Goal: Task Accomplishment & Management: Manage account settings

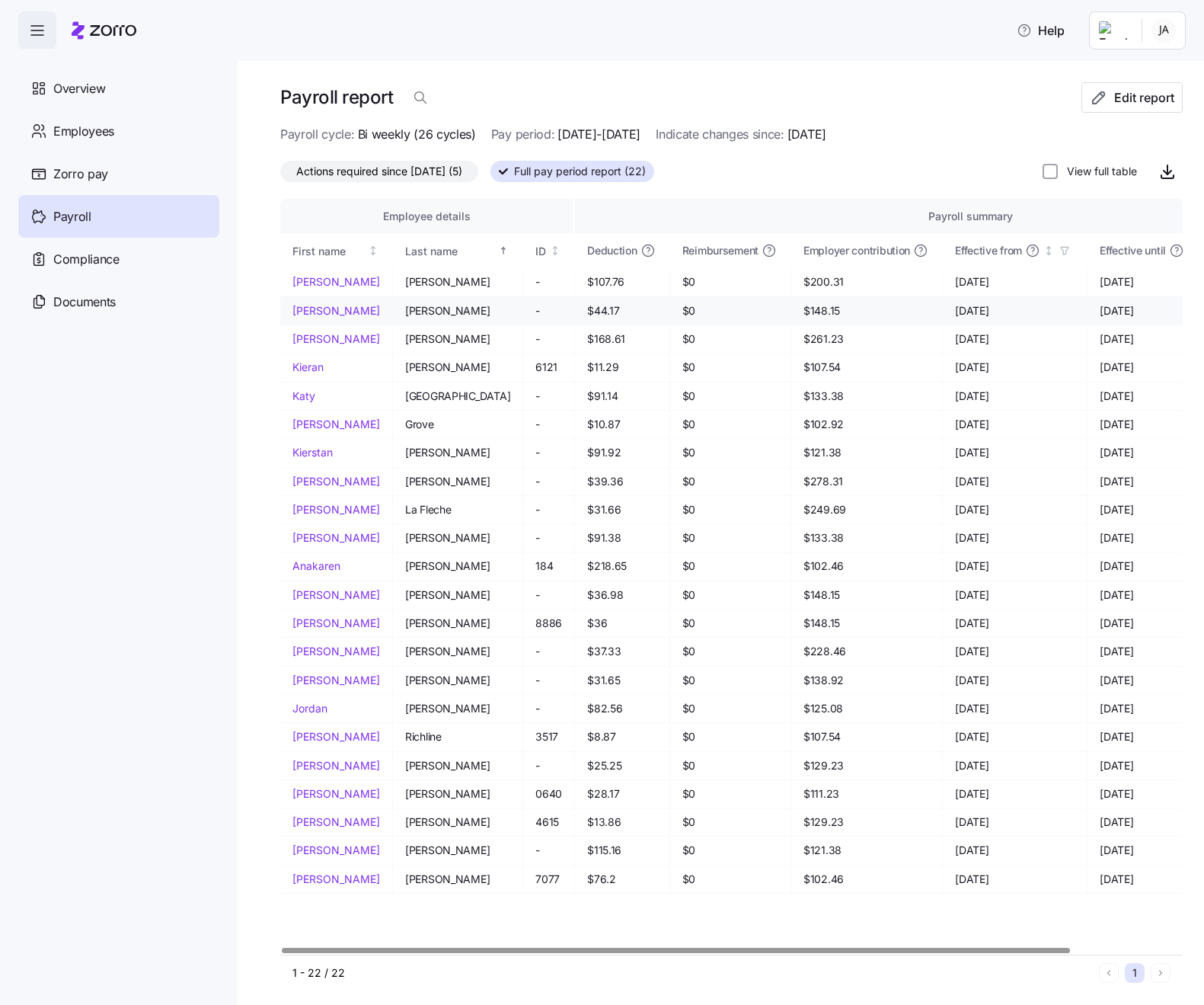
scroll to position [2, 0]
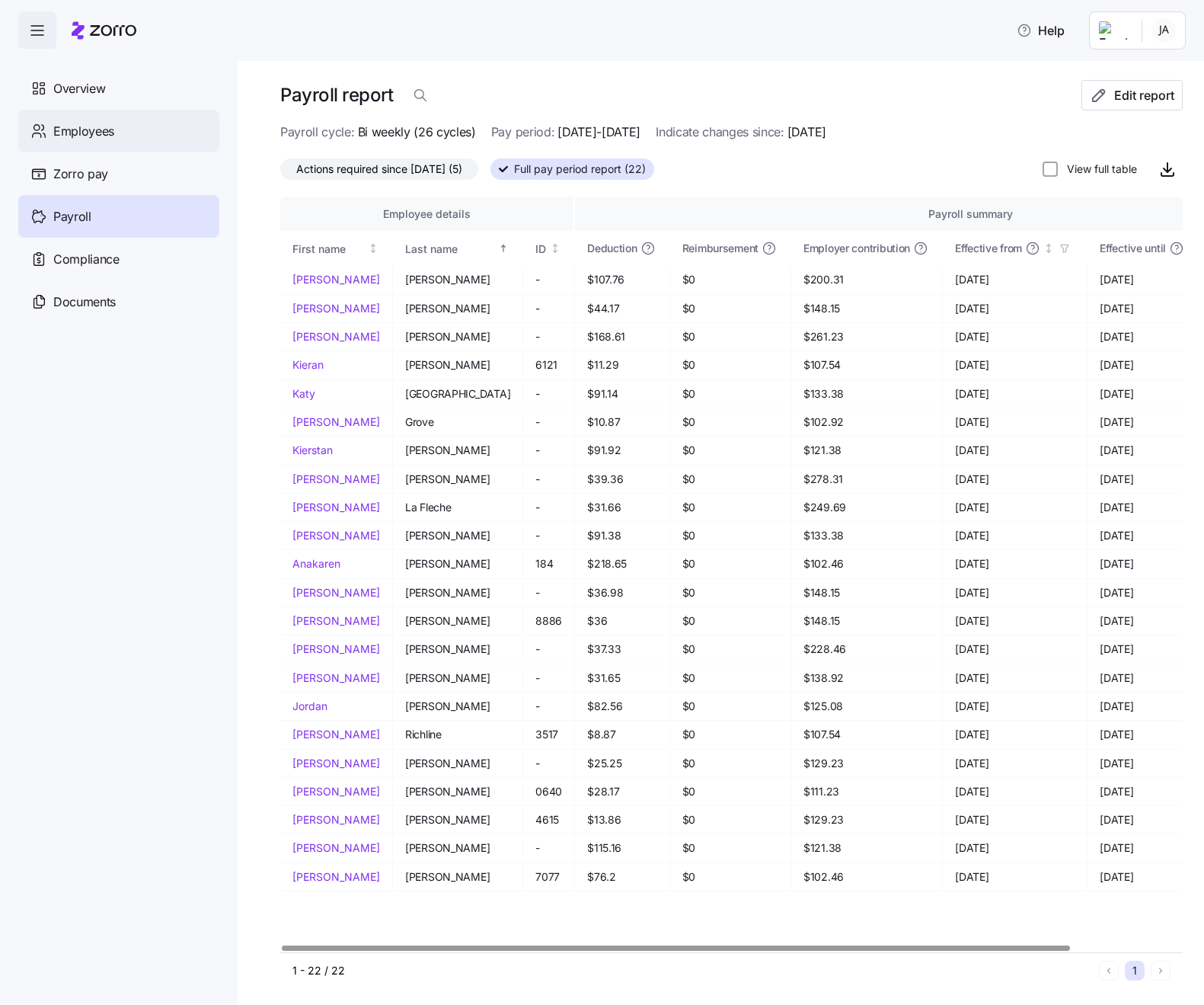
click at [68, 123] on span "Employees" at bounding box center [84, 131] width 61 height 19
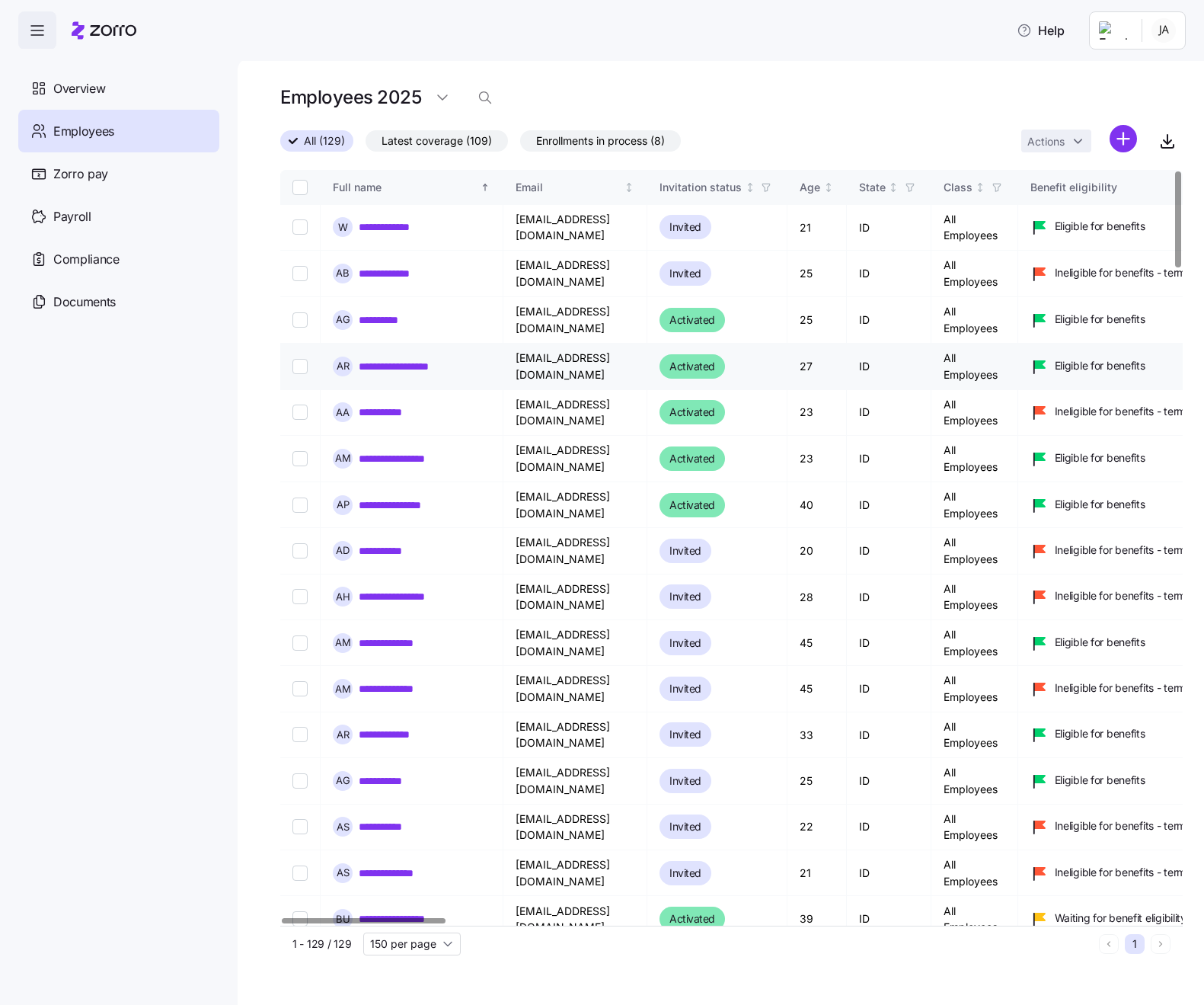
click at [291, 360] on td at bounding box center [300, 366] width 41 height 46
click at [298, 362] on input "Select record 4" at bounding box center [299, 366] width 15 height 15
checkbox input "true"
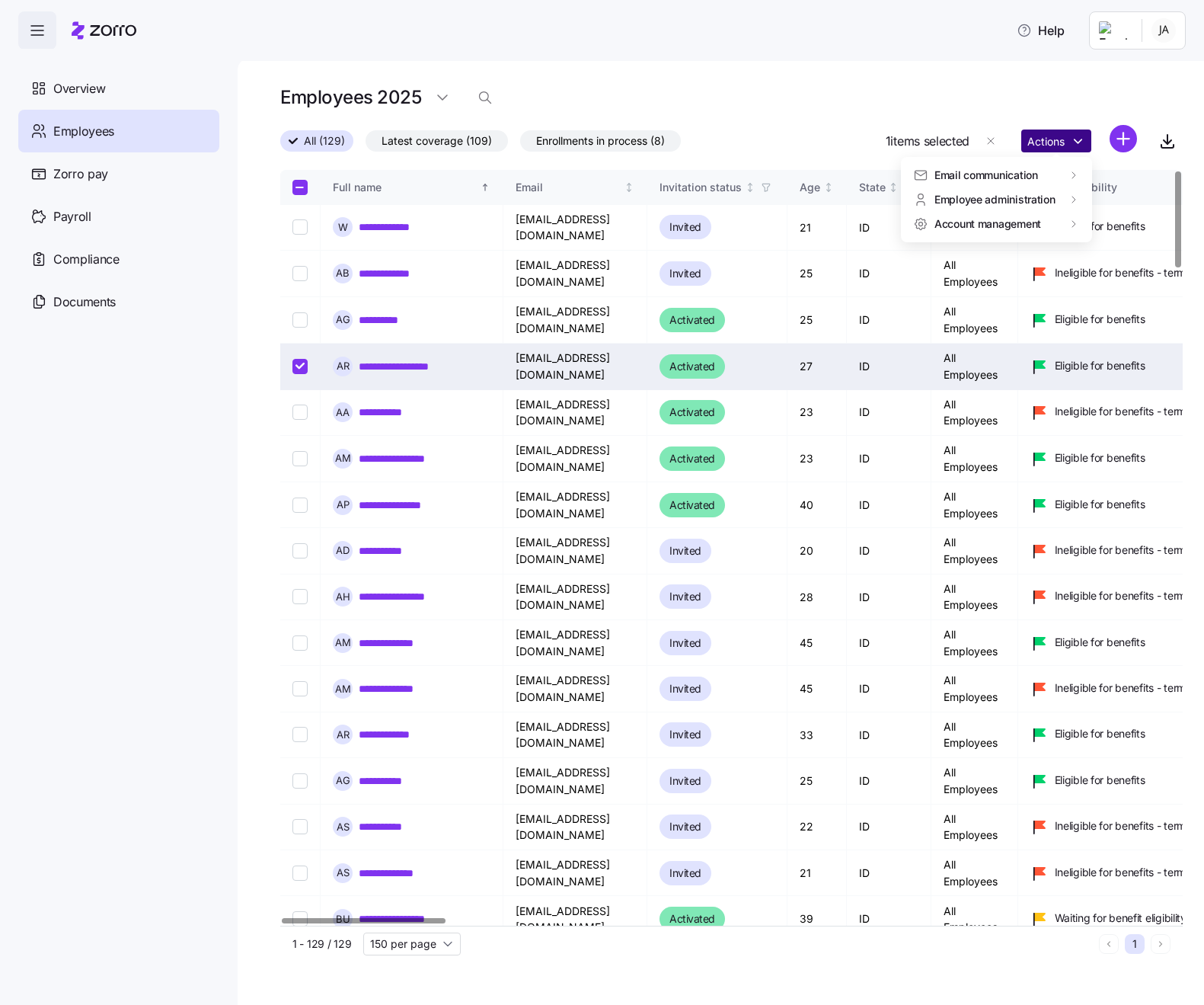
click at [1068, 139] on html "**********" at bounding box center [602, 498] width 1204 height 995
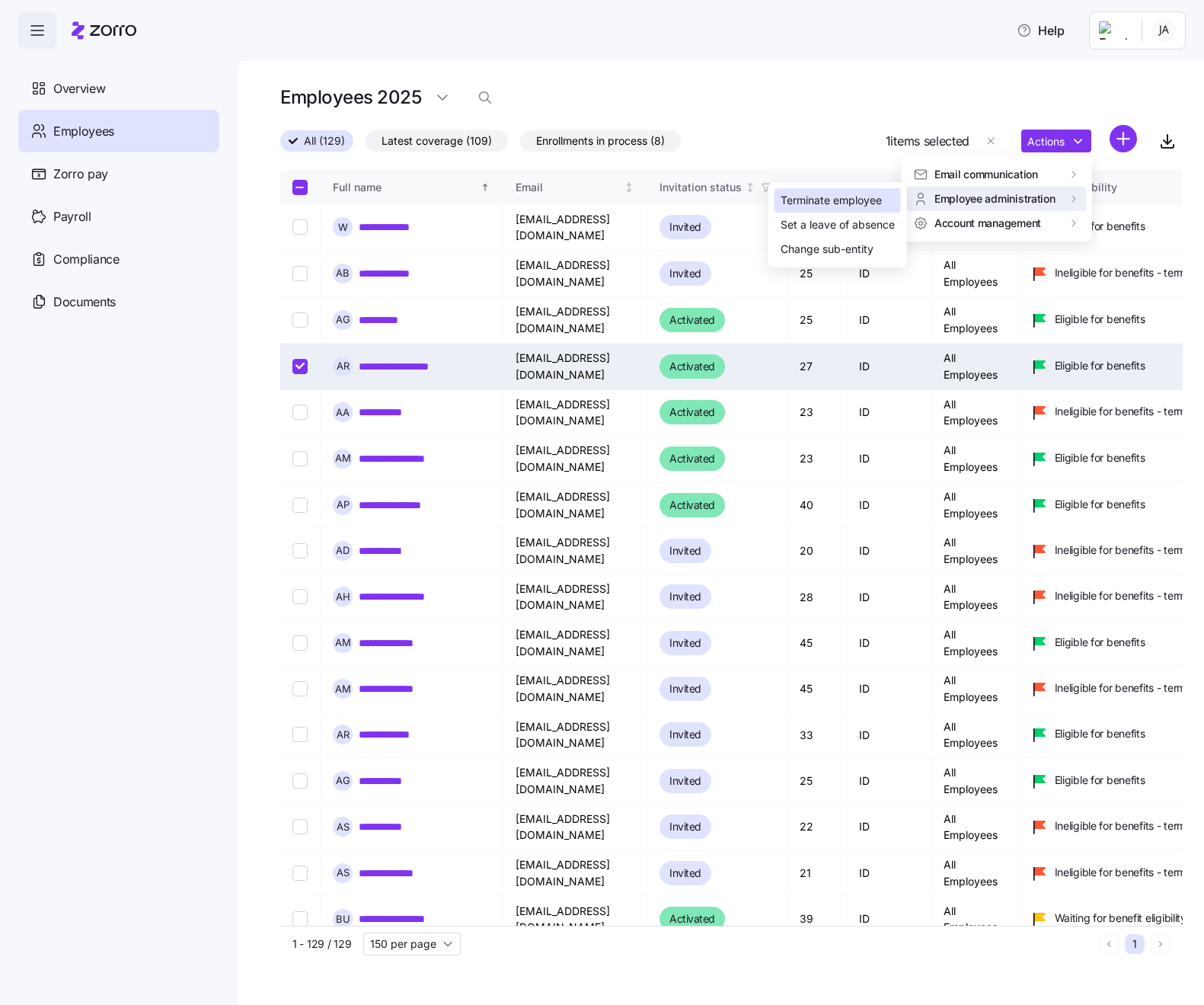
click at [862, 205] on div "Terminate employee" at bounding box center [831, 200] width 101 height 17
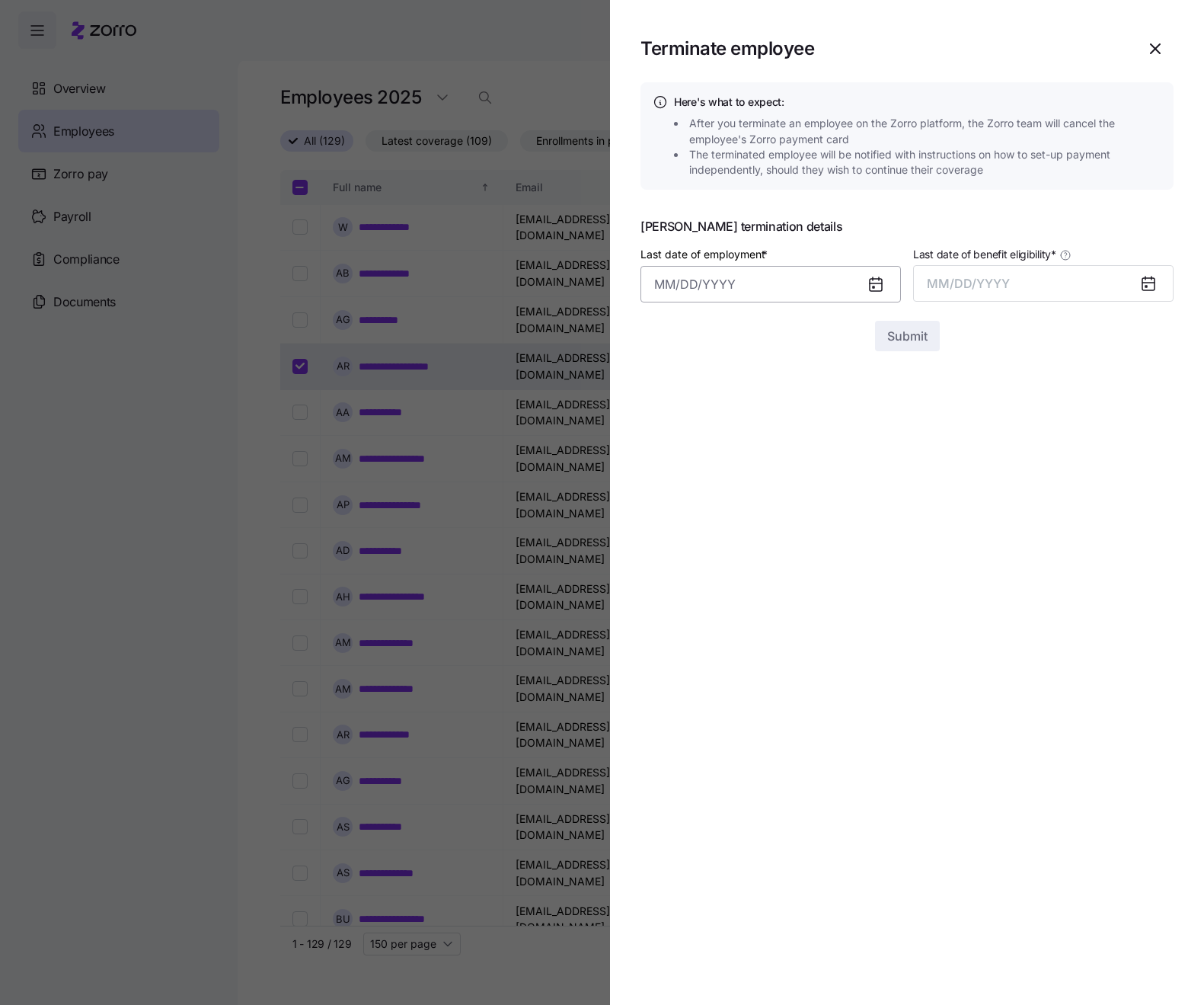
click at [831, 282] on input "Last date of employment *" at bounding box center [770, 284] width 260 height 37
drag, startPoint x: 890, startPoint y: 483, endPoint x: 923, endPoint y: 420, distance: 71.1
click at [891, 483] on button "19" at bounding box center [897, 483] width 37 height 37
type input "[DATE]"
click at [1025, 288] on button "MM/DD/YYYY" at bounding box center [1043, 284] width 260 height 37
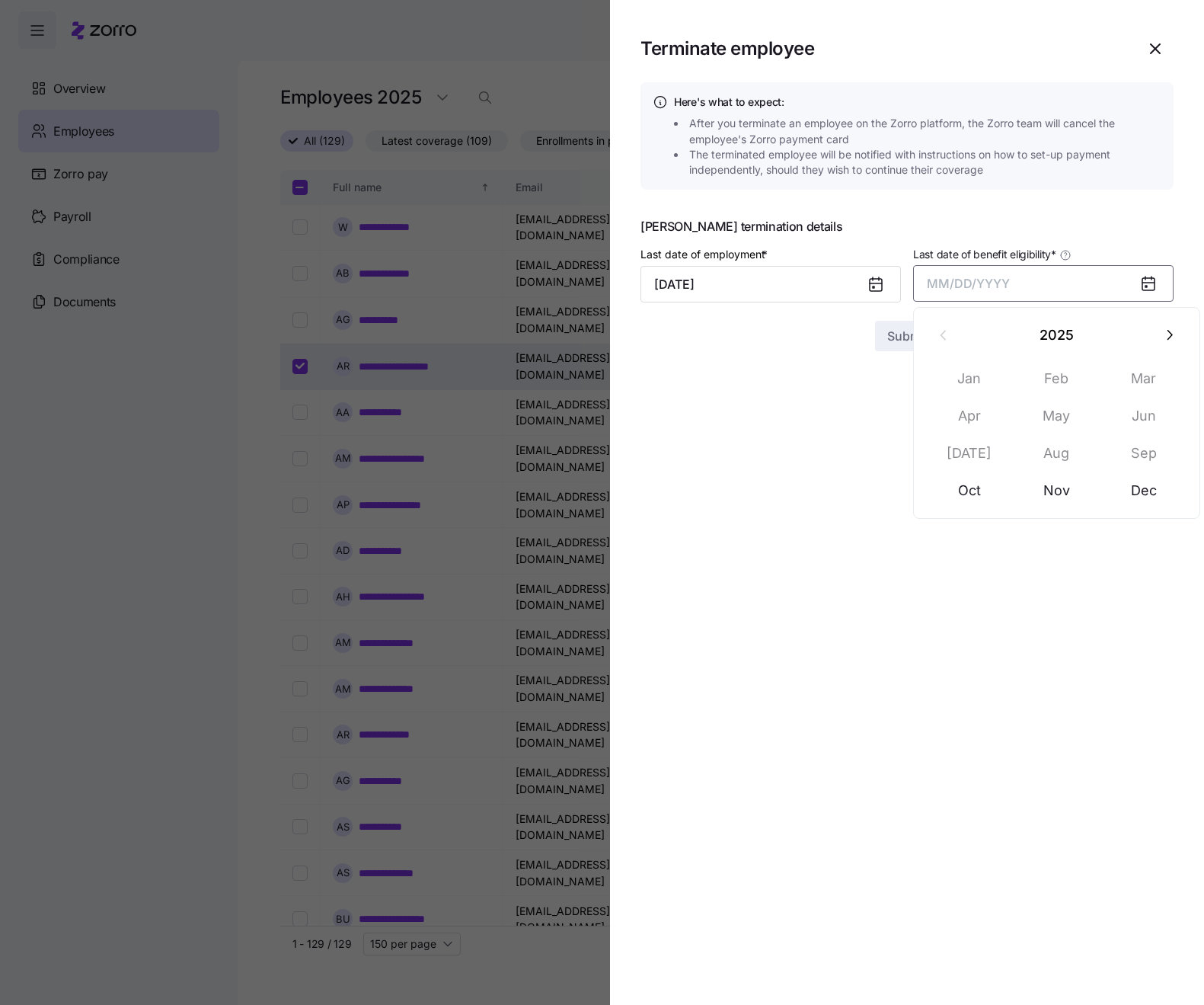
drag, startPoint x: 987, startPoint y: 486, endPoint x: 939, endPoint y: 434, distance: 70.8
click at [987, 486] on button "Oct" at bounding box center [969, 491] width 87 height 37
click at [913, 348] on button "Submit" at bounding box center [907, 336] width 64 height 30
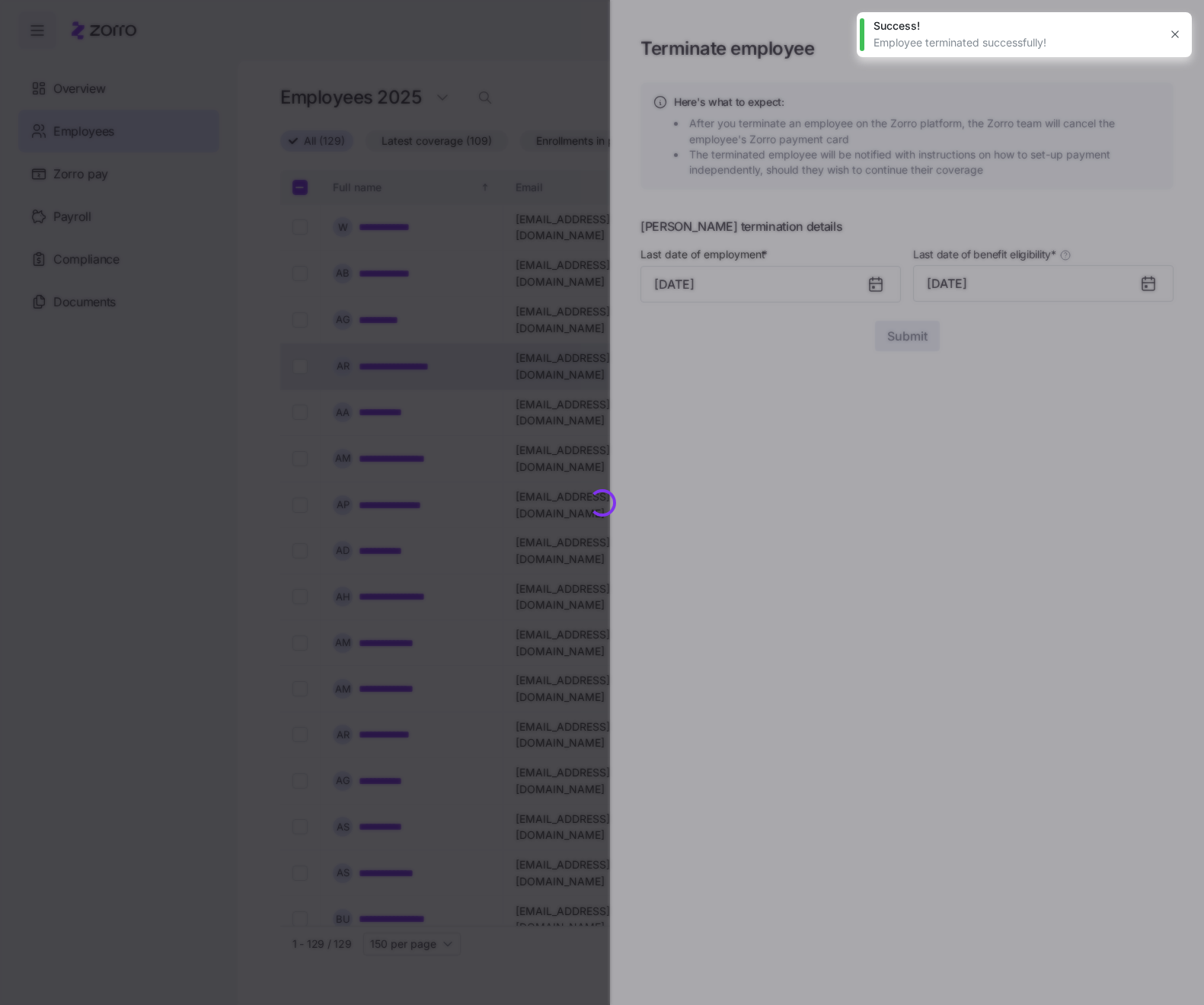
checkbox input "false"
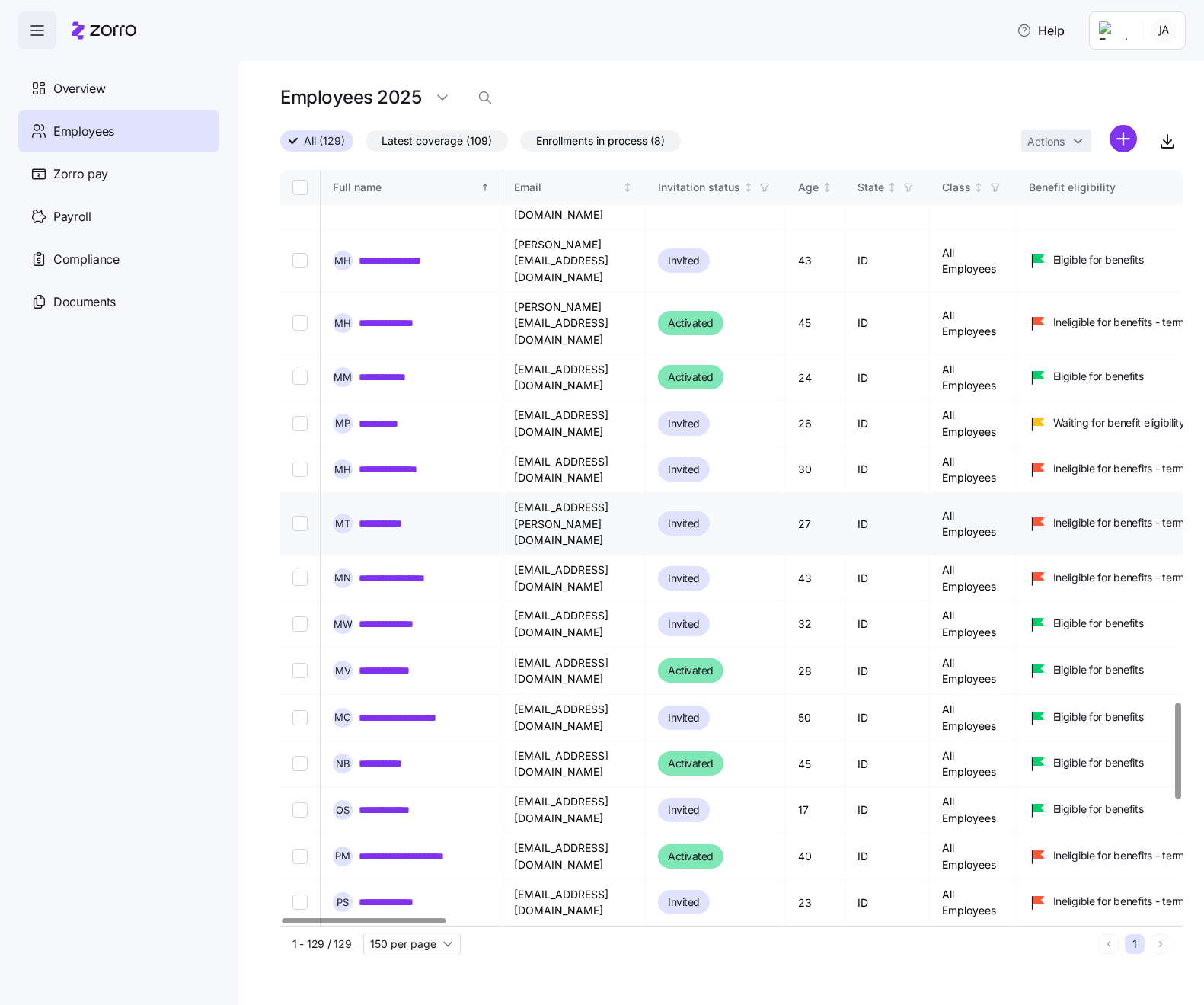
scroll to position [4206, 2]
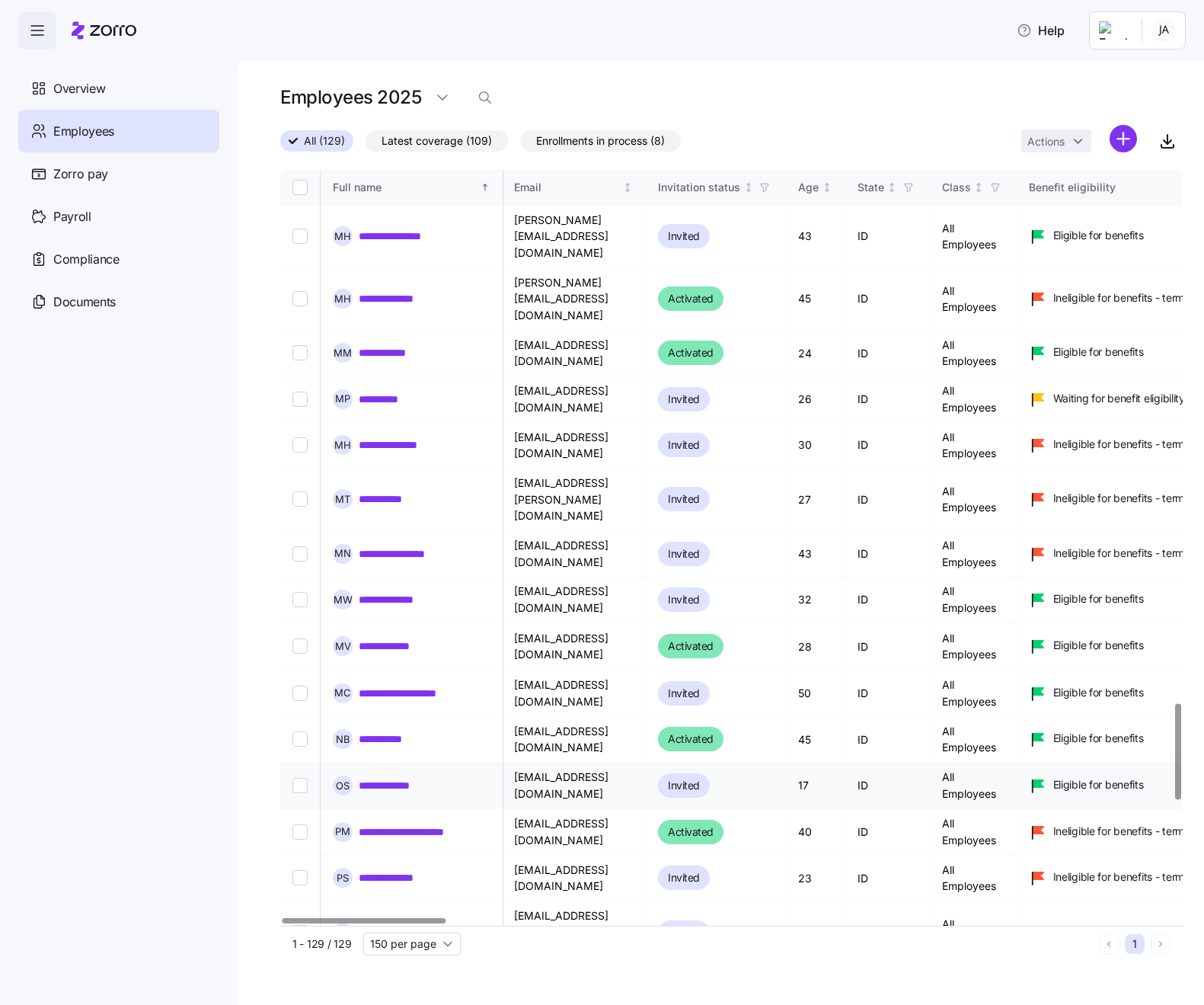
click at [299, 778] on input "Select record 99" at bounding box center [299, 785] width 15 height 15
checkbox input "true"
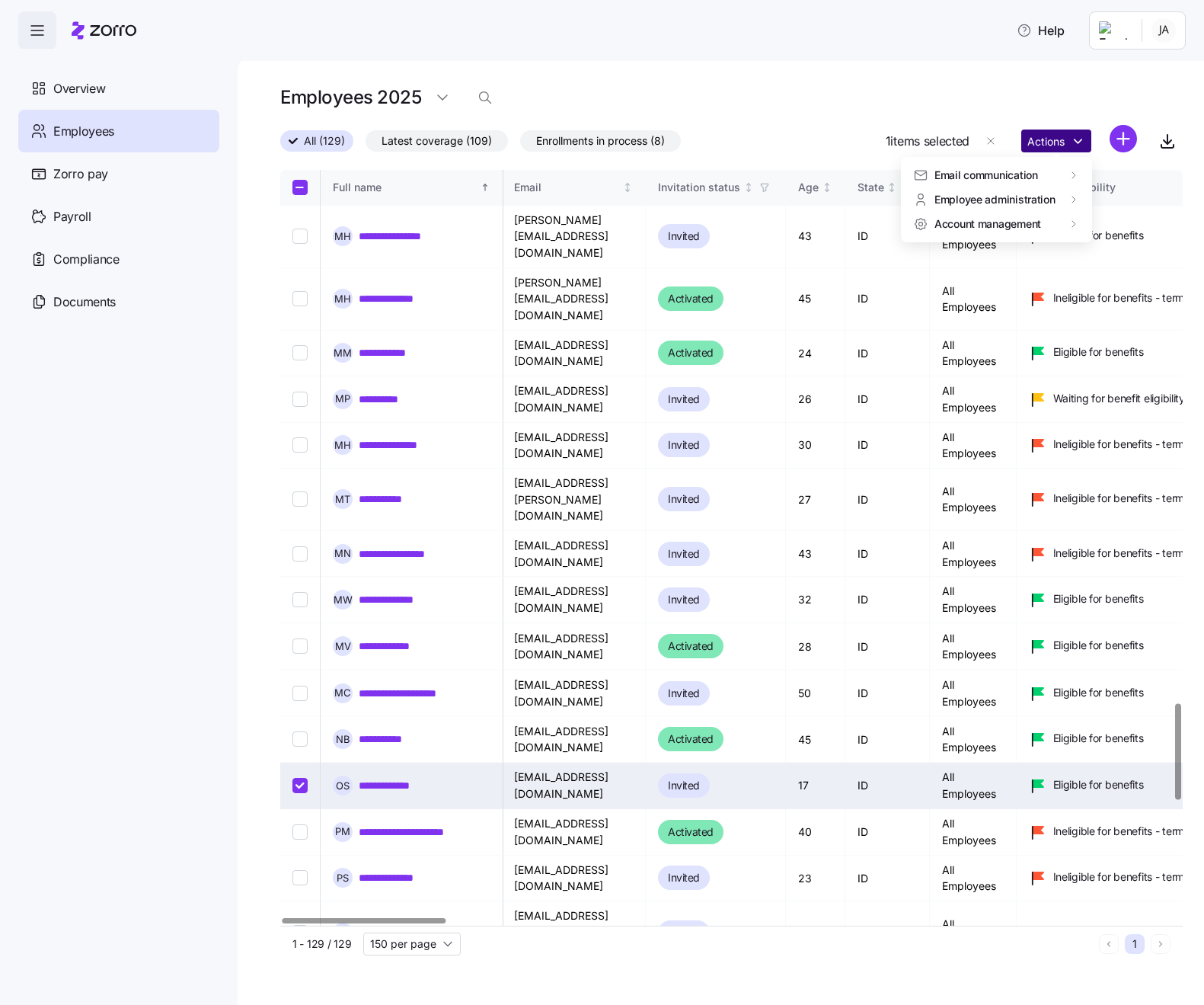
click at [1045, 143] on html "**********" at bounding box center [602, 498] width 1204 height 995
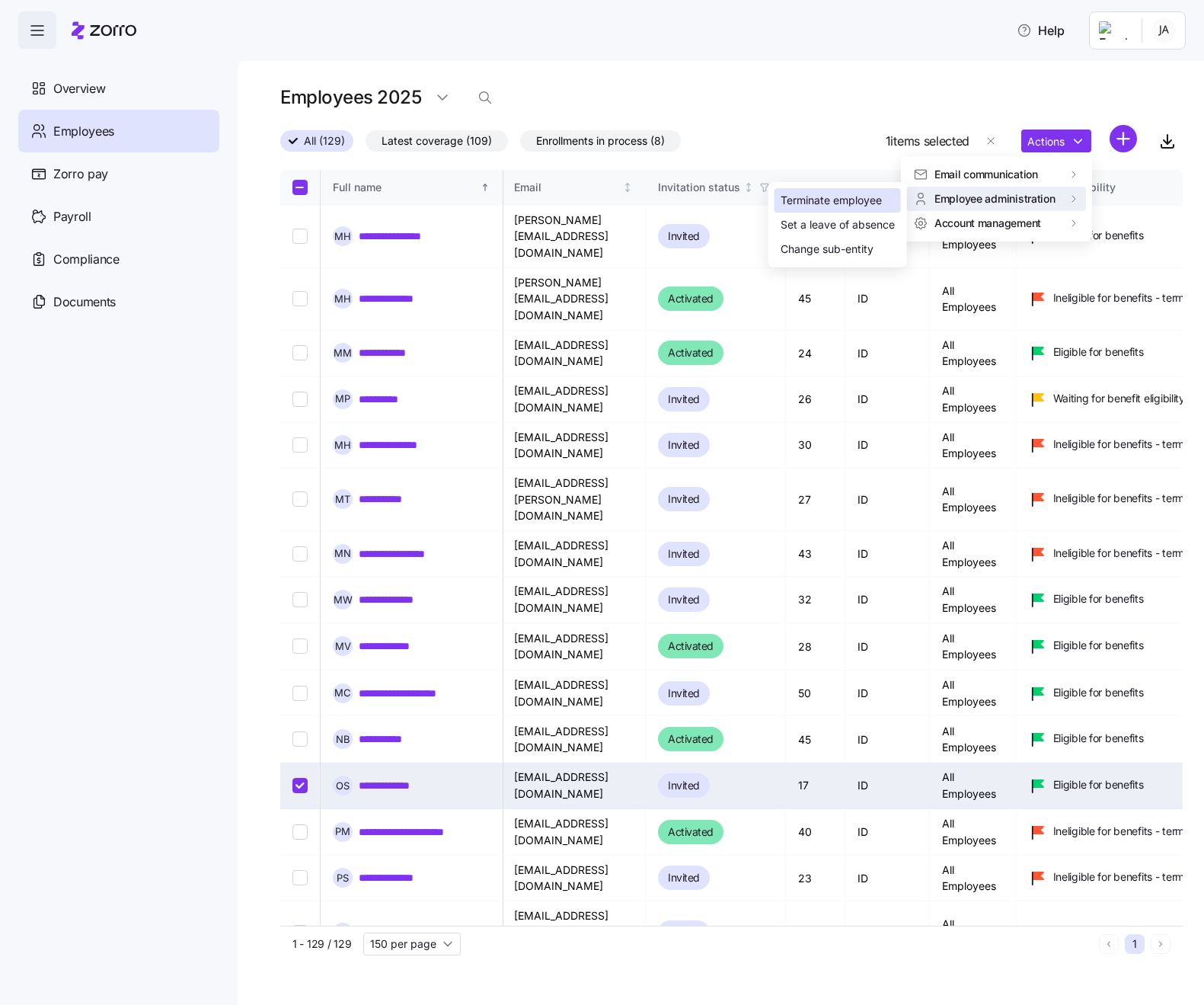
click at [842, 202] on div "Terminate employee" at bounding box center [831, 200] width 101 height 17
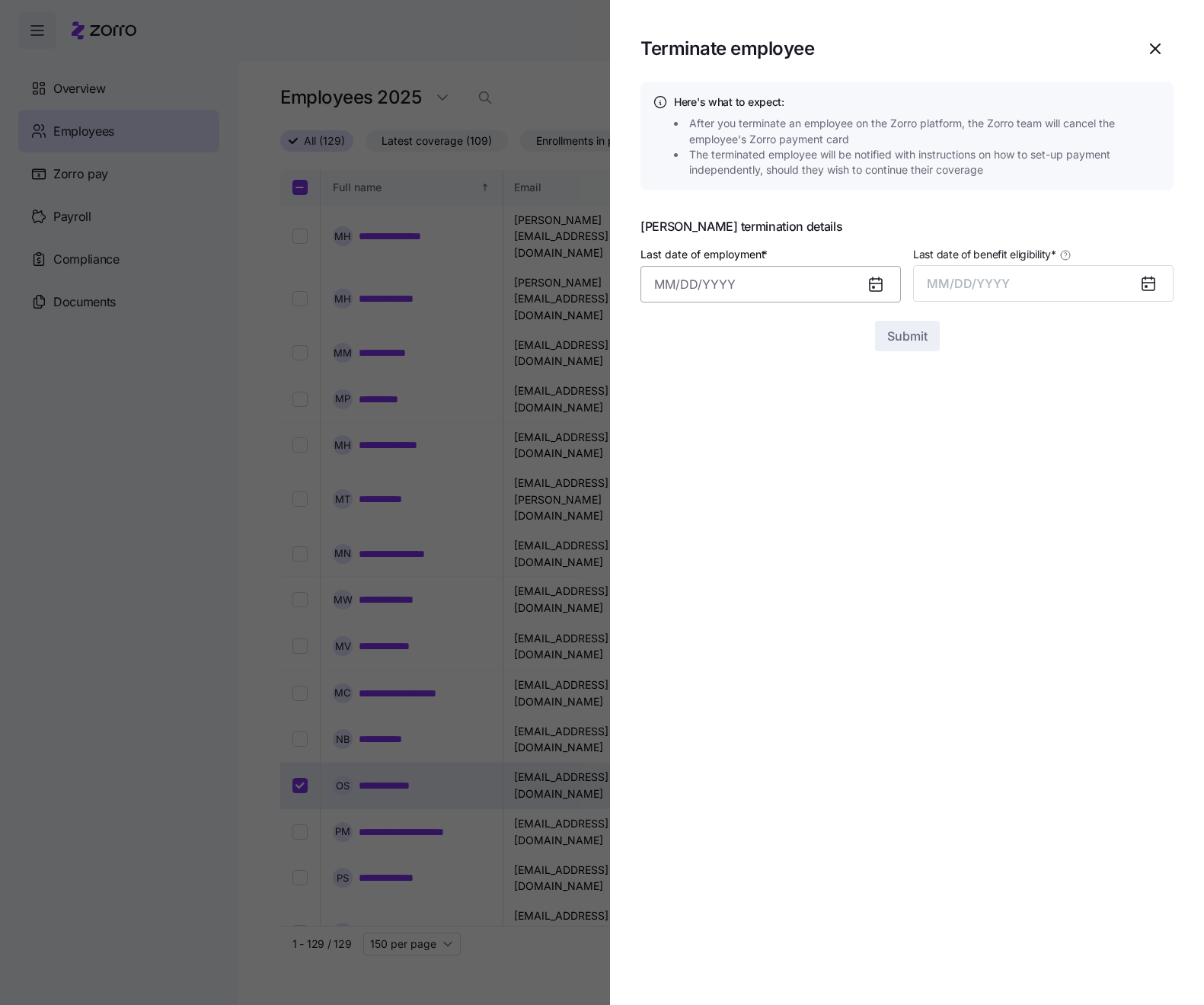
click at [723, 292] on input "Last date of employment *" at bounding box center [770, 284] width 260 height 37
click at [864, 443] on button "11" at bounding box center [859, 445] width 37 height 37
type input "[DATE]"
click at [1021, 278] on button "MM/DD/YYYY" at bounding box center [1043, 284] width 260 height 37
drag, startPoint x: 962, startPoint y: 491, endPoint x: 945, endPoint y: 437, distance: 56.6
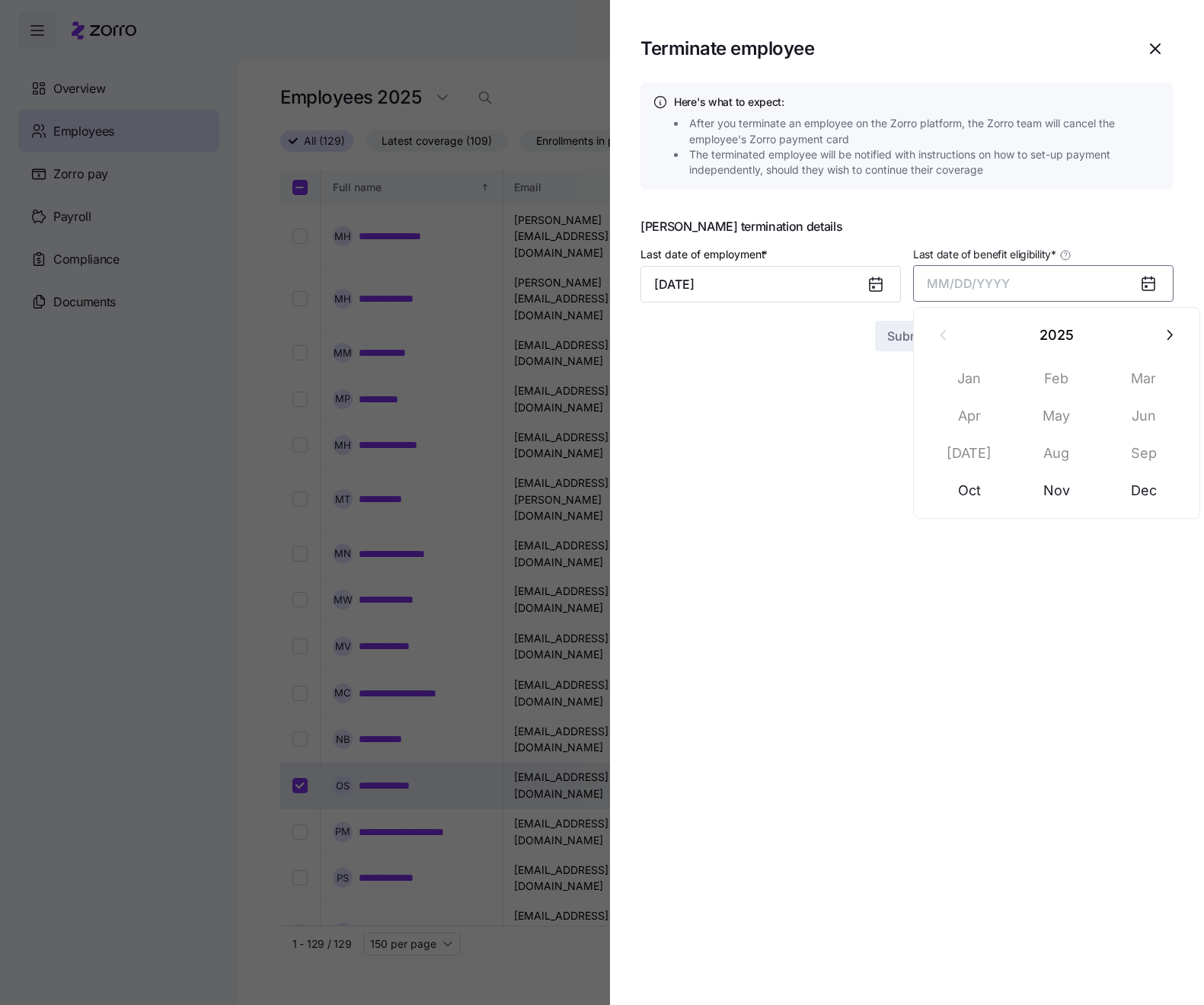
click at [961, 486] on button "Oct" at bounding box center [969, 491] width 87 height 37
click at [904, 330] on span "Submit" at bounding box center [907, 335] width 41 height 18
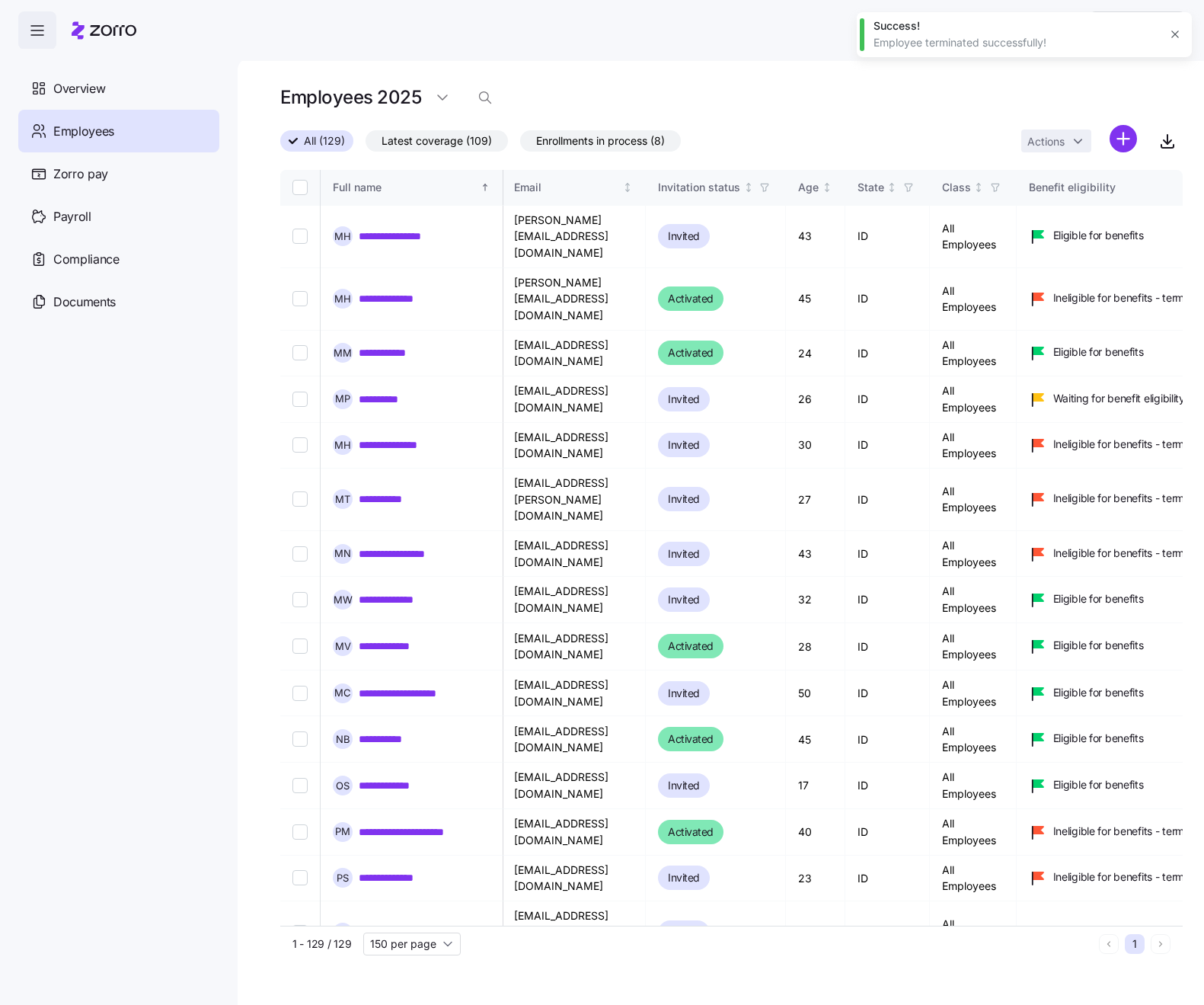
checkbox input "false"
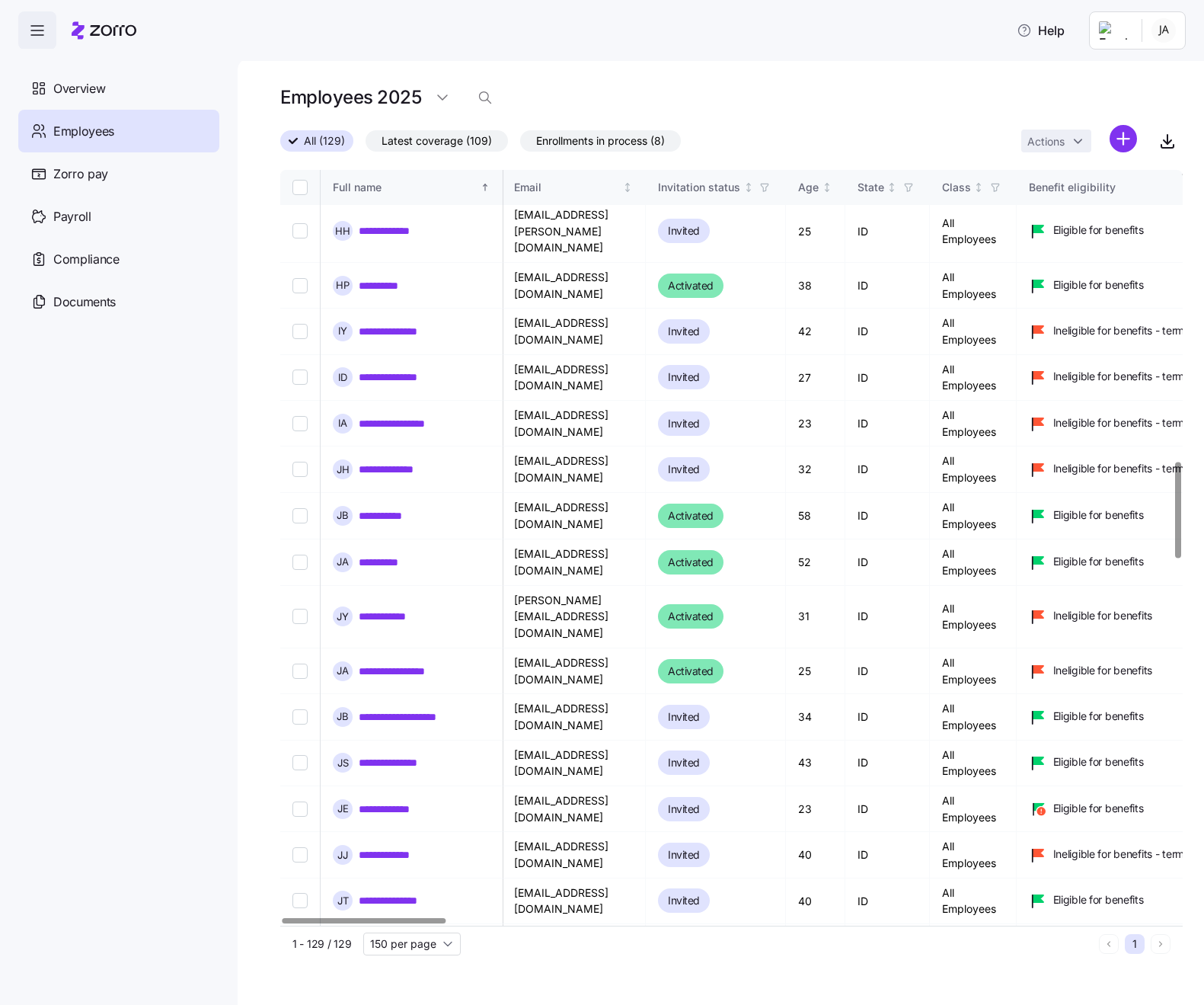
scroll to position [2294, 2]
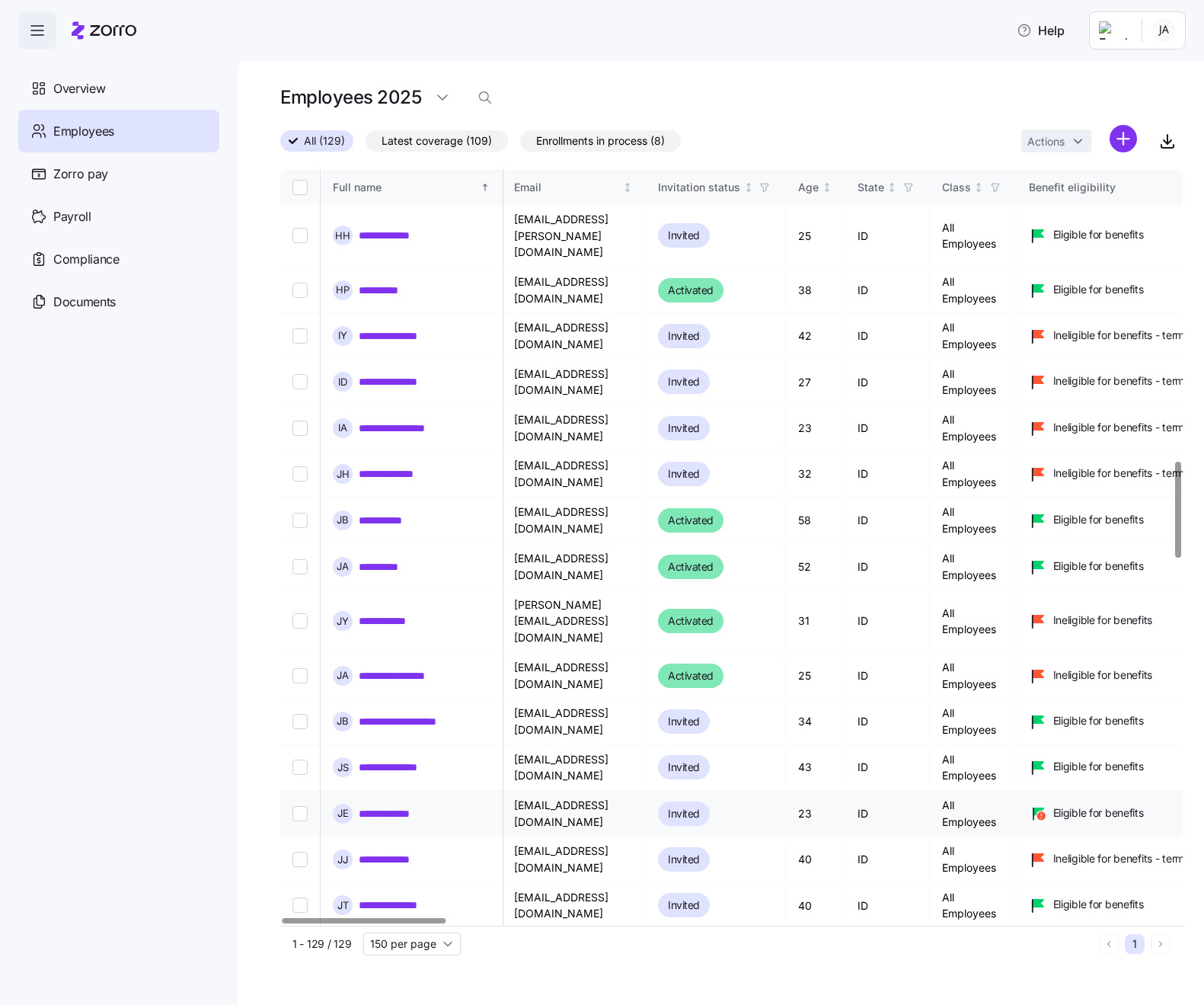
click at [302, 806] on input "Select record 61" at bounding box center [299, 813] width 15 height 15
checkbox input "true"
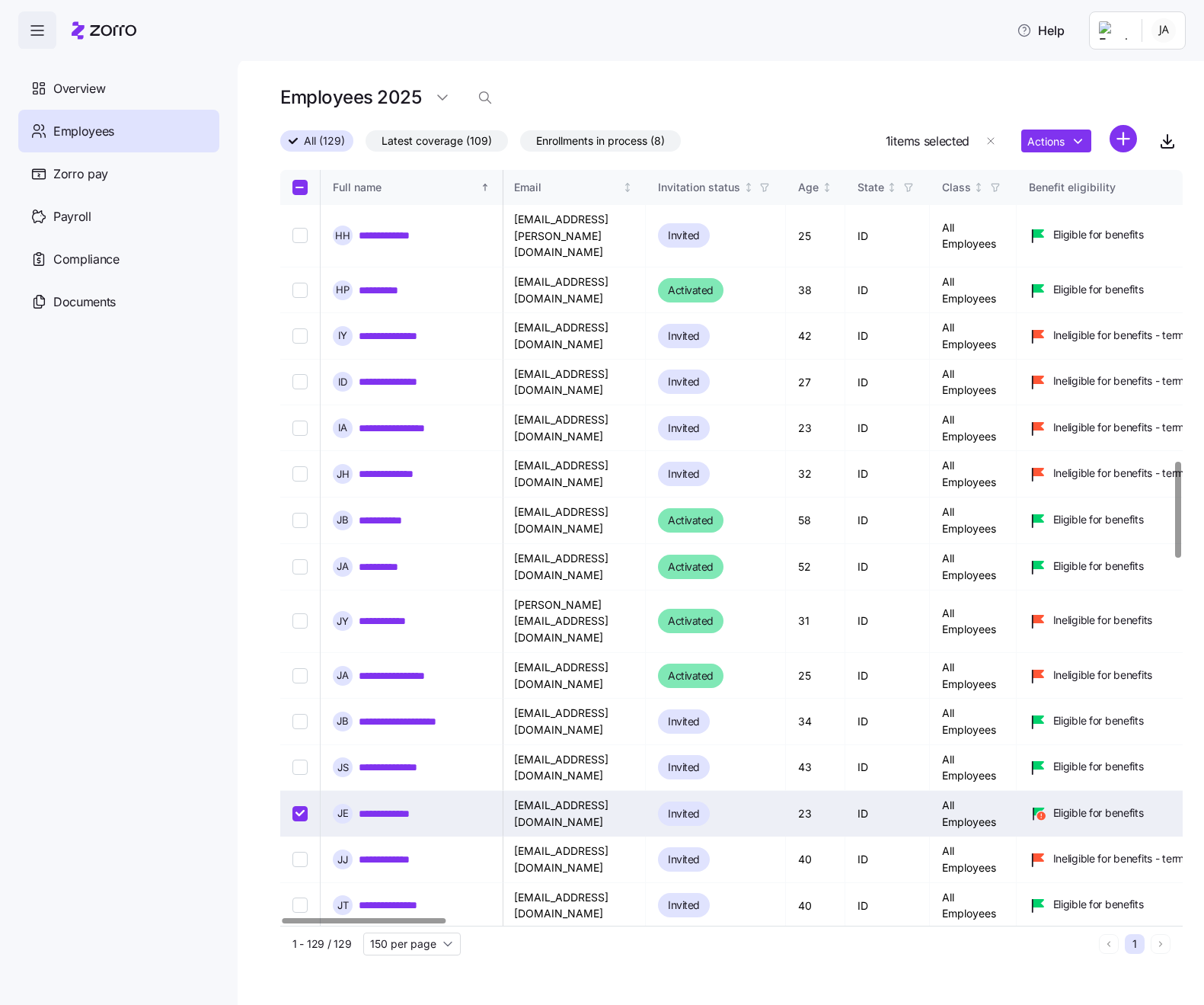
click at [379, 806] on link "**********" at bounding box center [393, 813] width 68 height 15
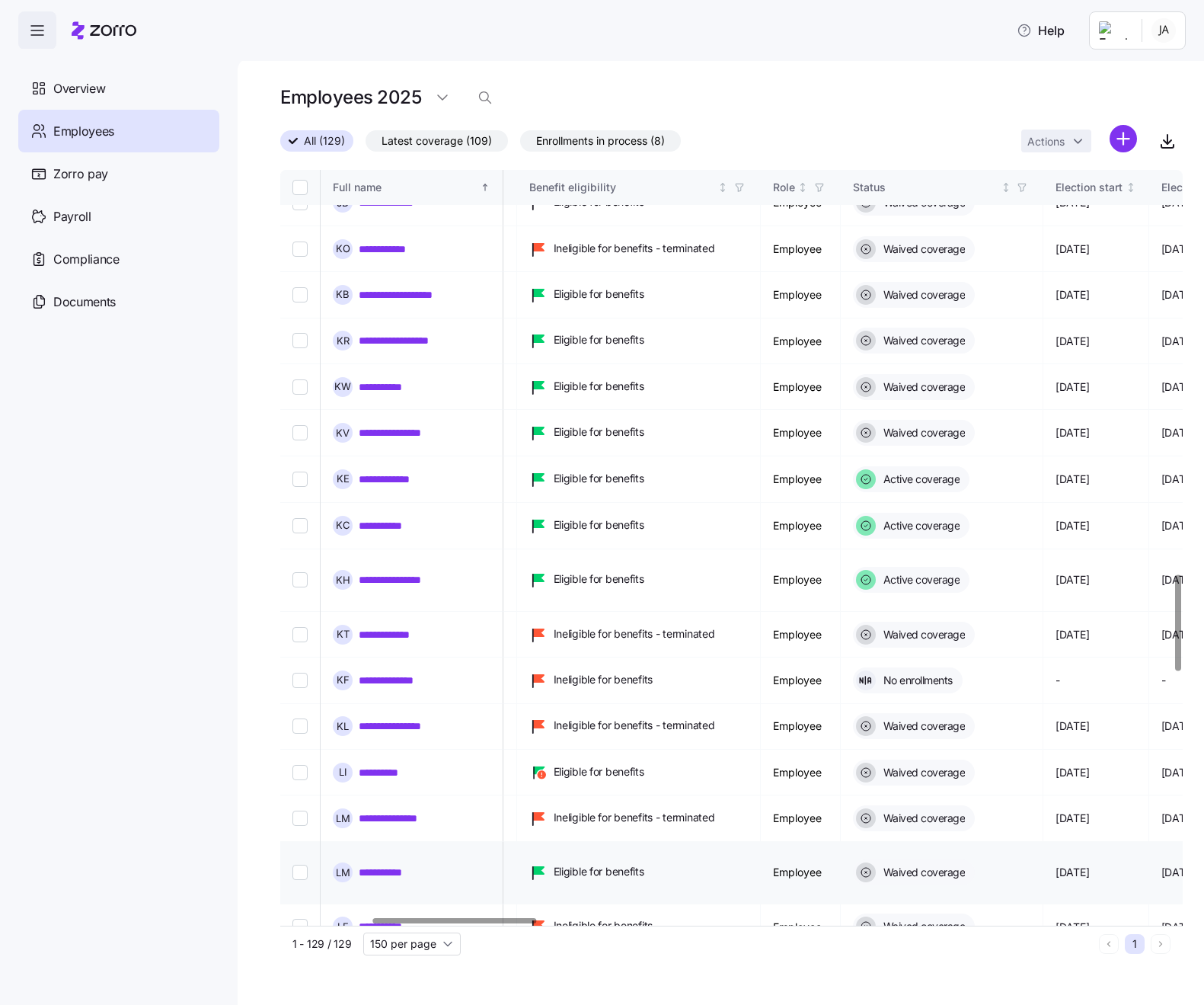
scroll to position [3255, 501]
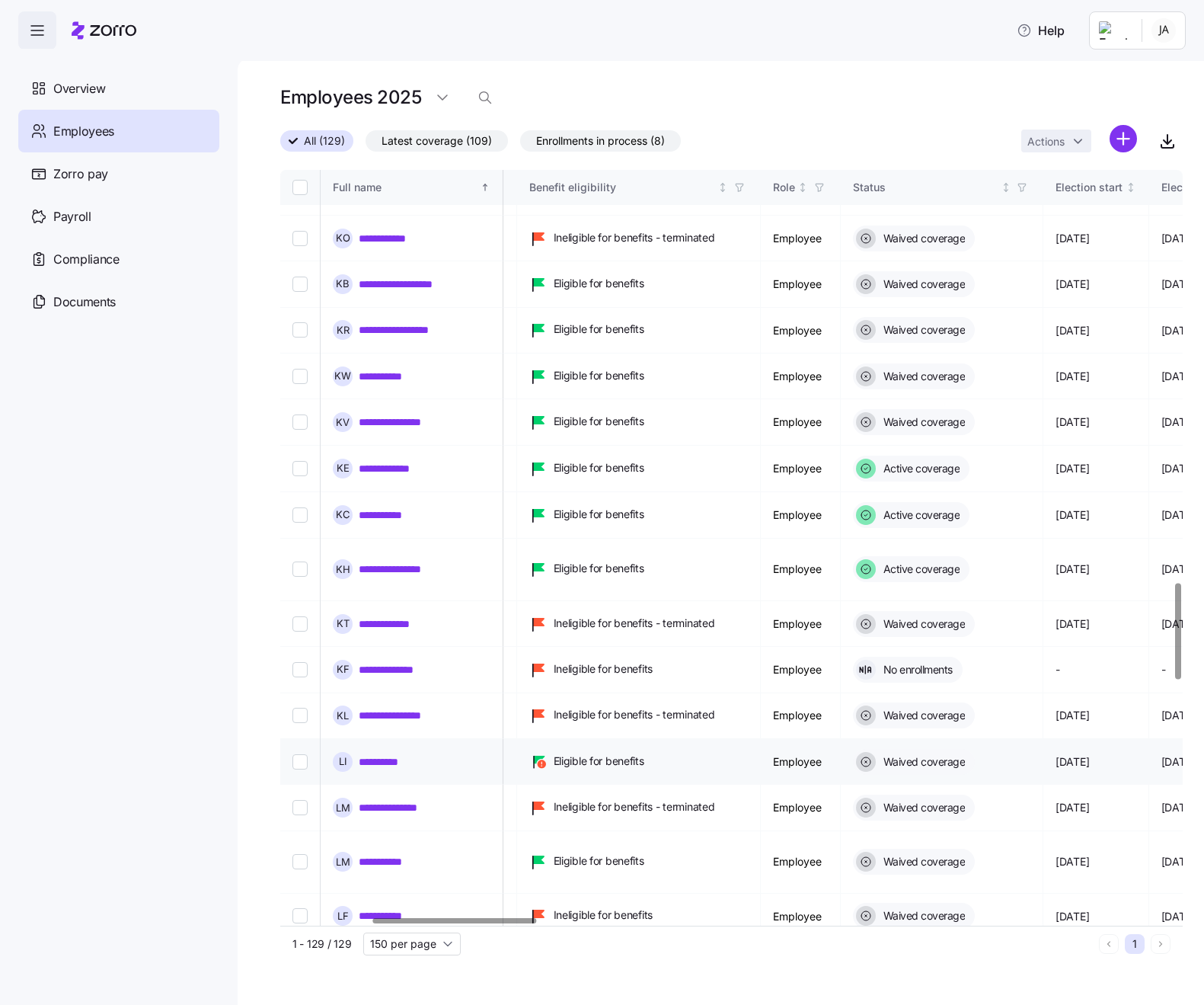
click at [300, 754] on input "Select record 80" at bounding box center [299, 761] width 15 height 15
checkbox input "true"
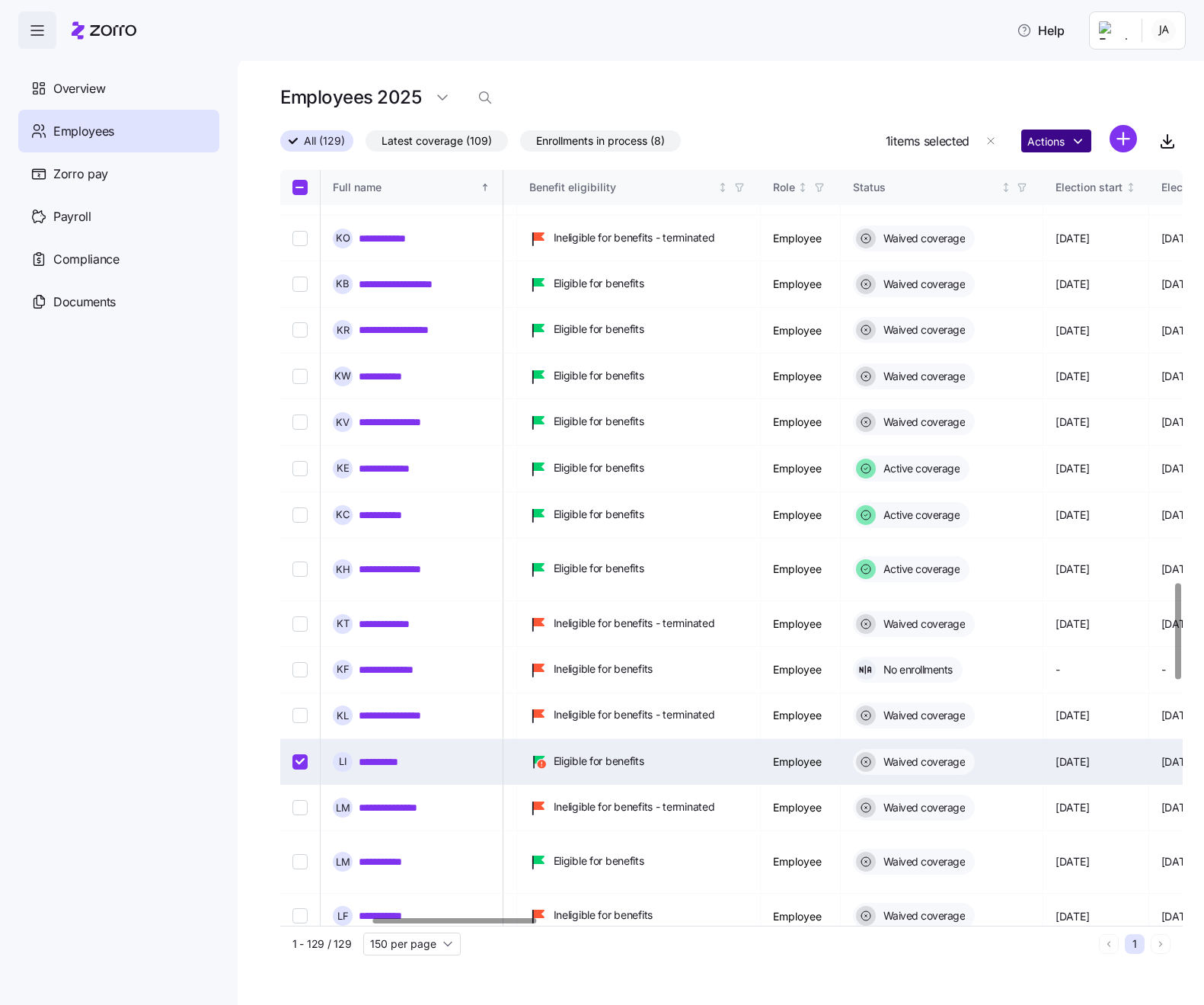
click at [1067, 134] on html "**********" at bounding box center [602, 498] width 1204 height 995
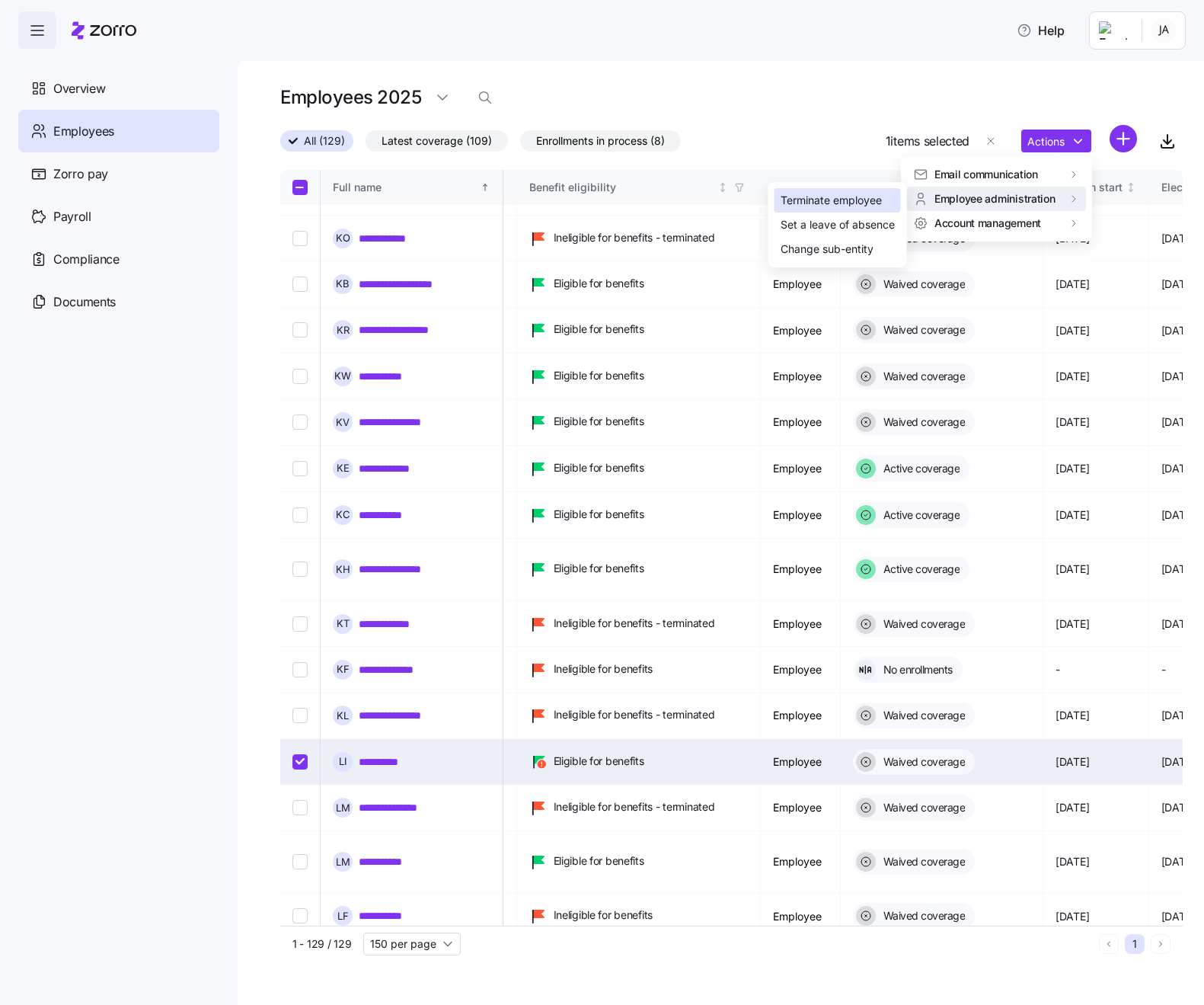
click at [846, 206] on div "Terminate employee" at bounding box center [831, 200] width 101 height 17
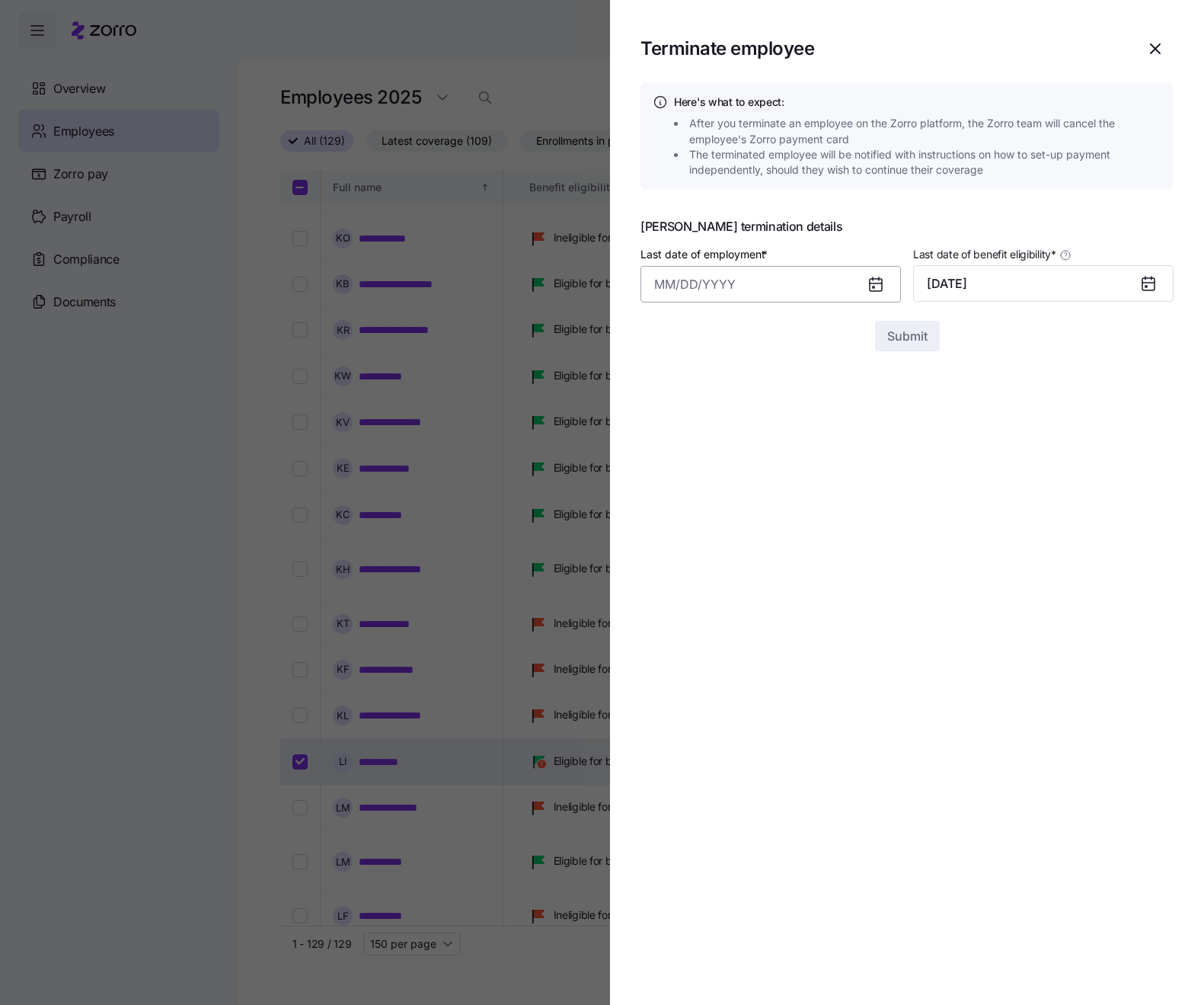
click at [834, 284] on input "Last date of employment *" at bounding box center [770, 284] width 260 height 37
click at [740, 443] on button "8" at bounding box center [747, 445] width 37 height 37
type input "[DATE]"
click at [908, 342] on span "Submit" at bounding box center [907, 335] width 41 height 18
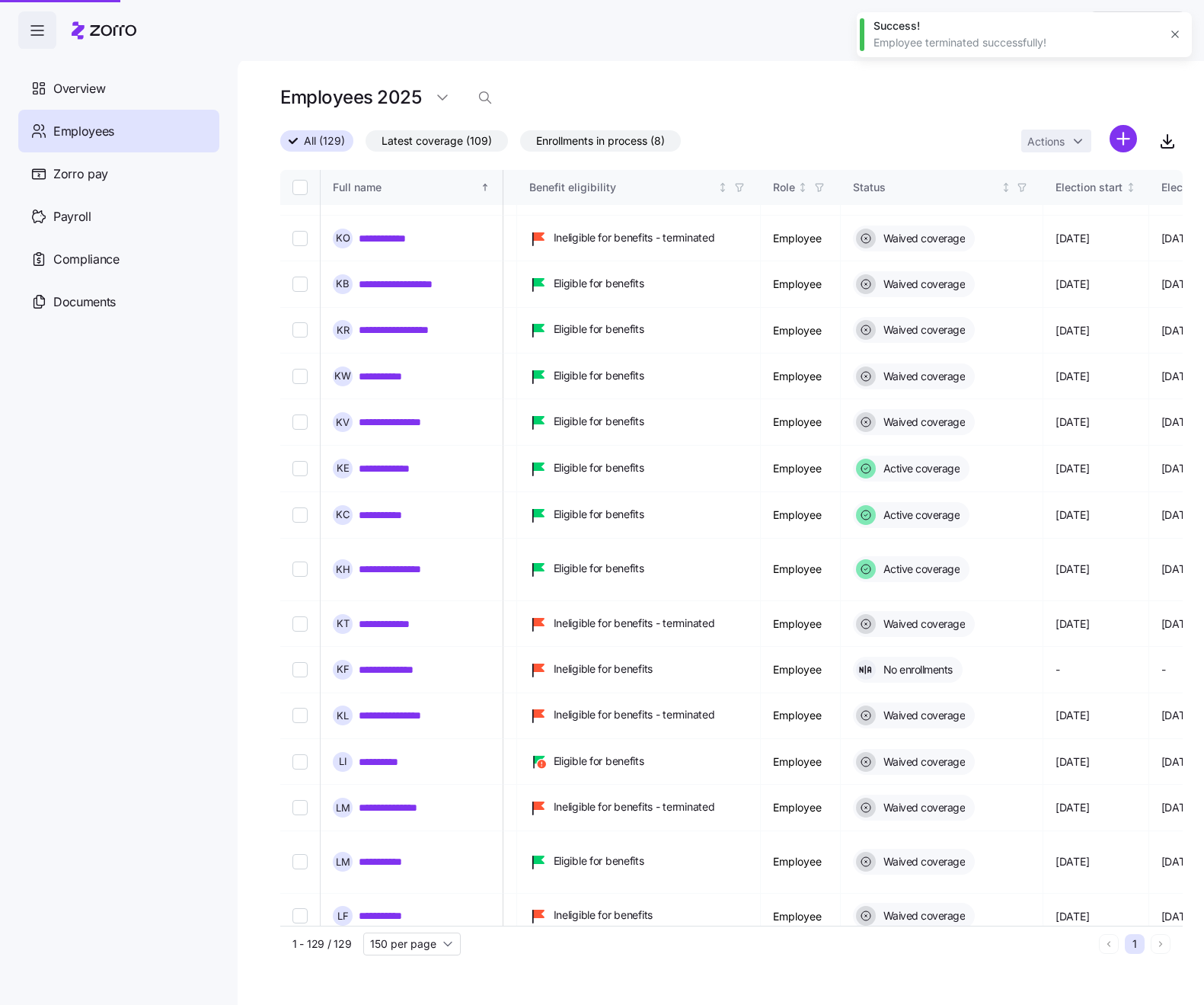
checkbox input "false"
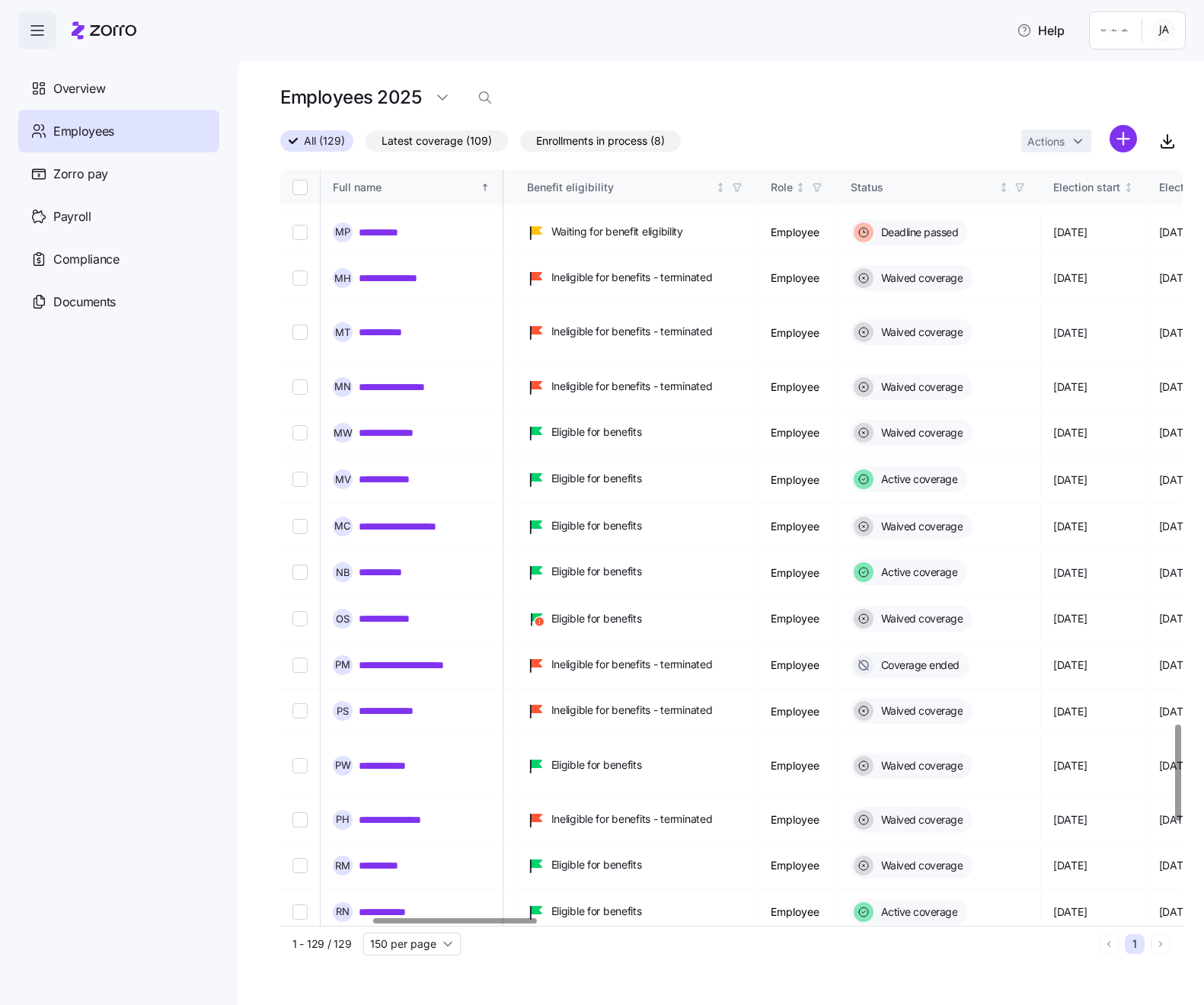
scroll to position [4361, 503]
